Goal: Find specific page/section: Find specific page/section

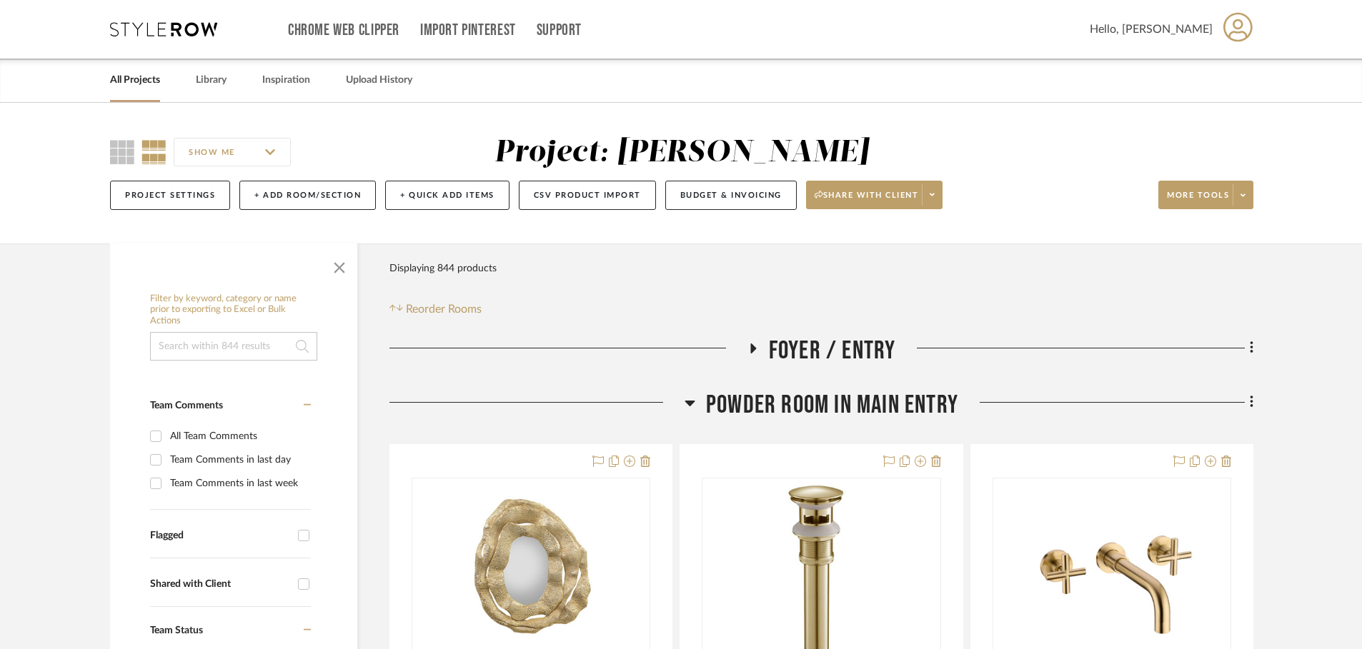
click at [148, 84] on link "All Projects" at bounding box center [135, 80] width 50 height 19
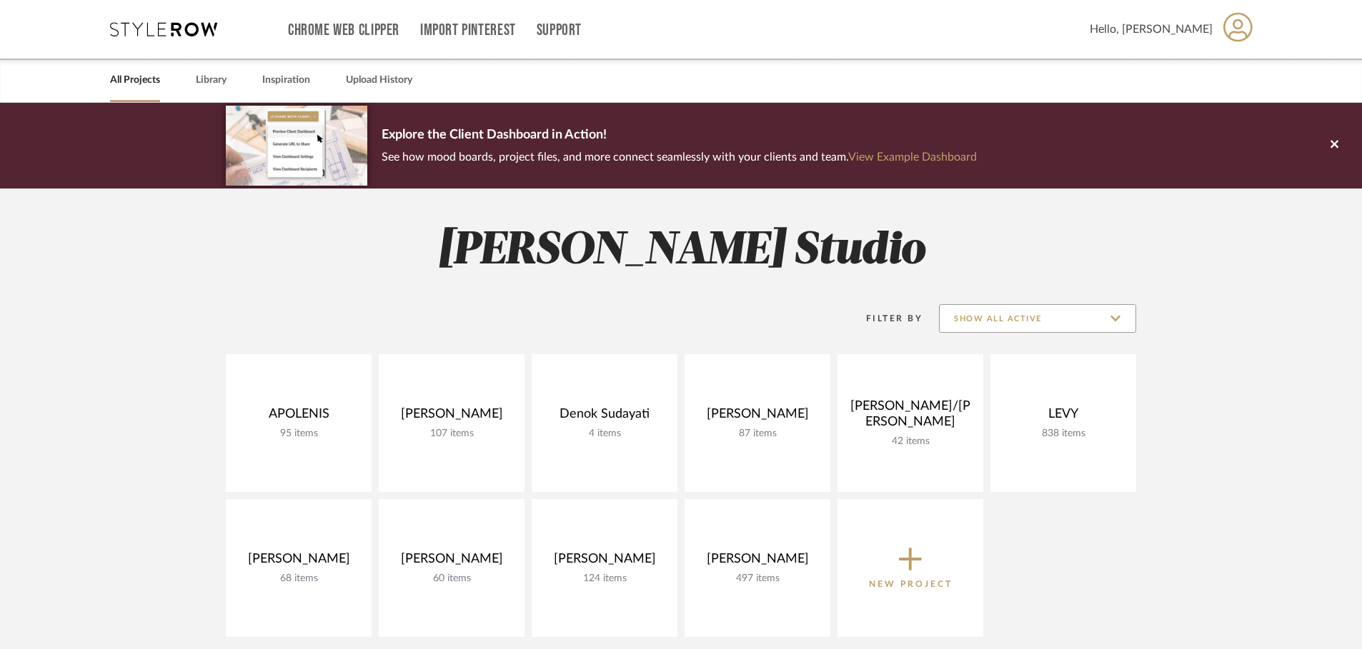
click at [990, 328] on input "Show All Active" at bounding box center [1037, 318] width 197 height 29
click at [1005, 421] on span "Archived" at bounding box center [1039, 423] width 169 height 12
type input "Archived"
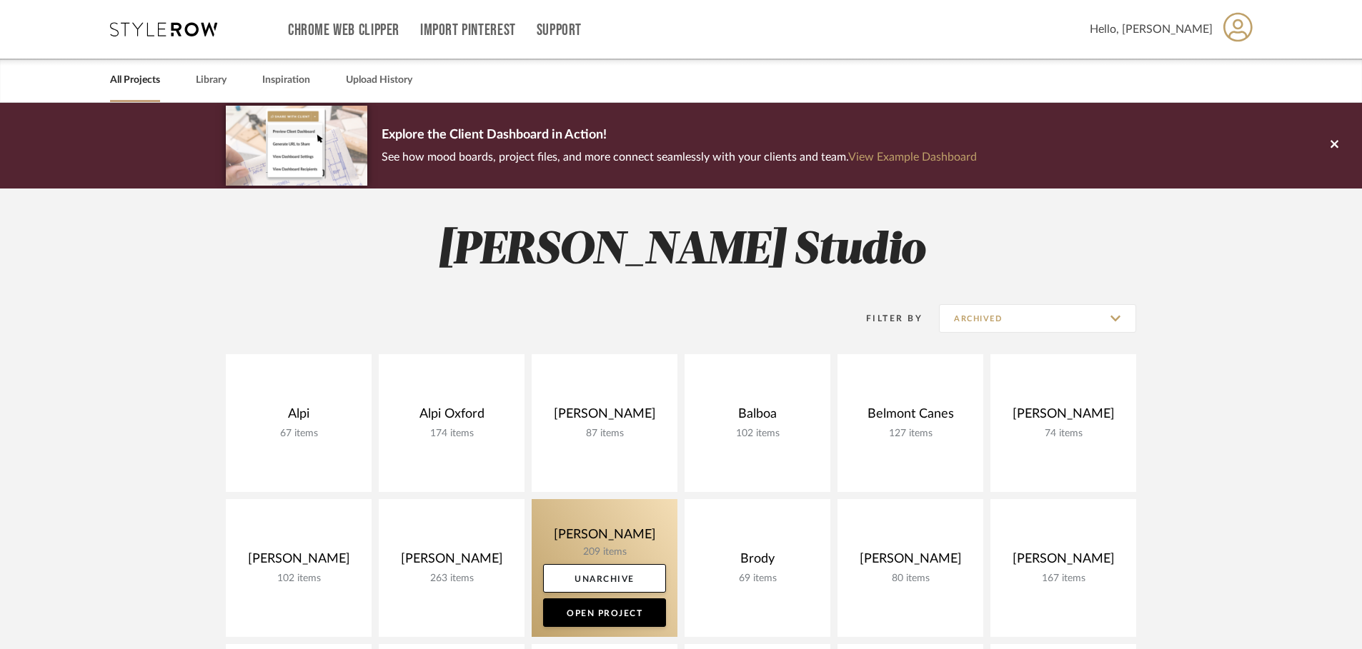
click at [585, 530] on link at bounding box center [605, 568] width 146 height 138
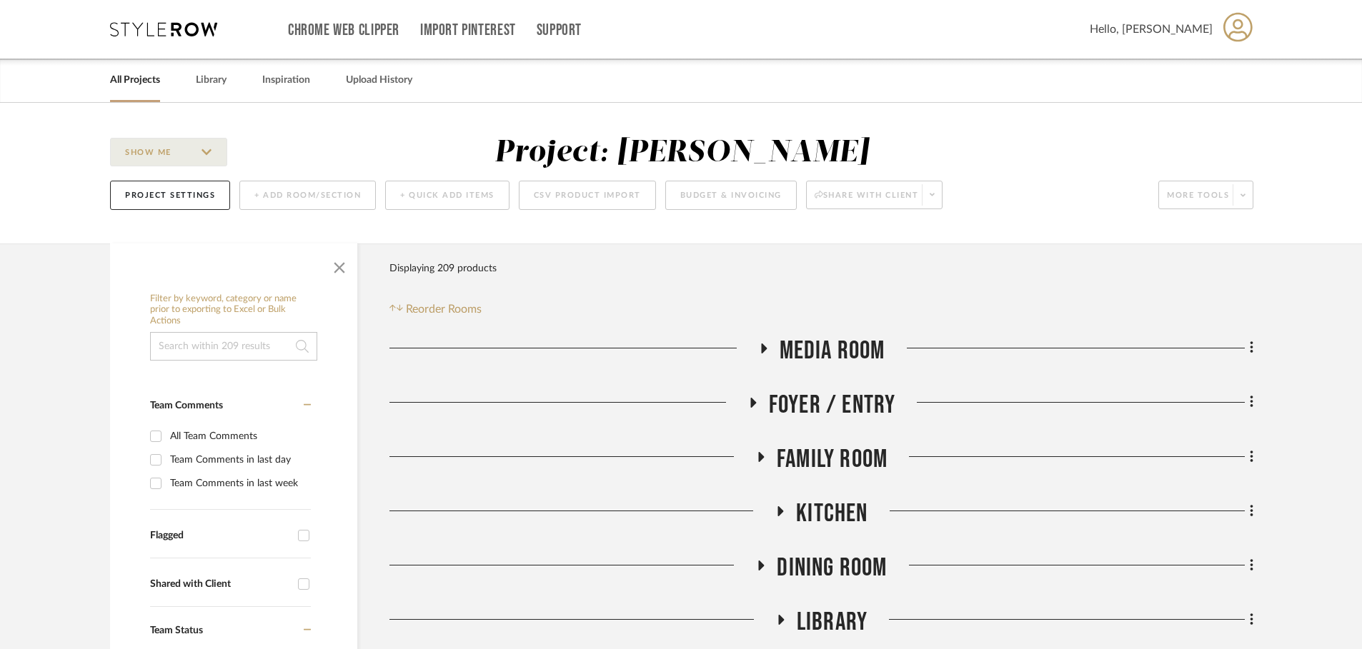
click at [181, 29] on icon at bounding box center [163, 29] width 107 height 14
